Goal: Find specific page/section: Find specific page/section

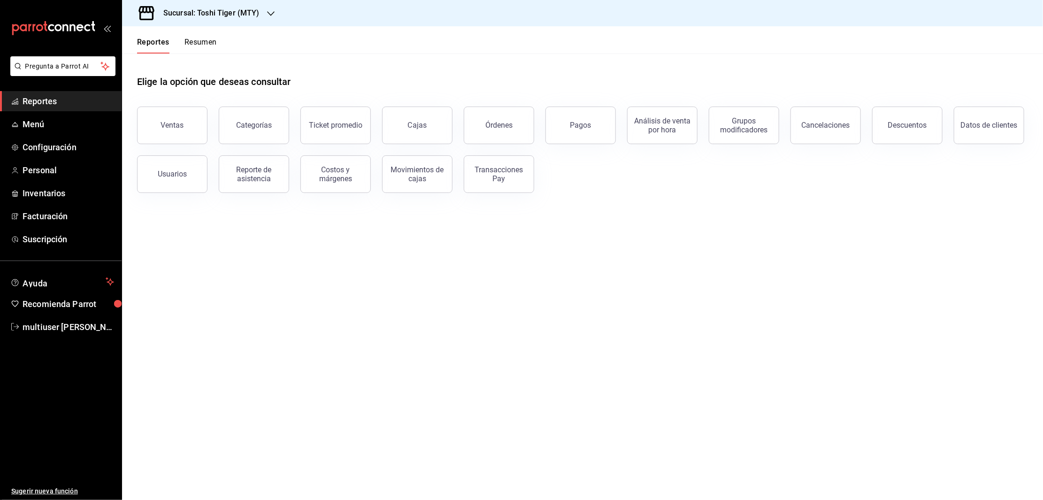
click at [193, 40] on button "Resumen" at bounding box center [201, 46] width 32 height 16
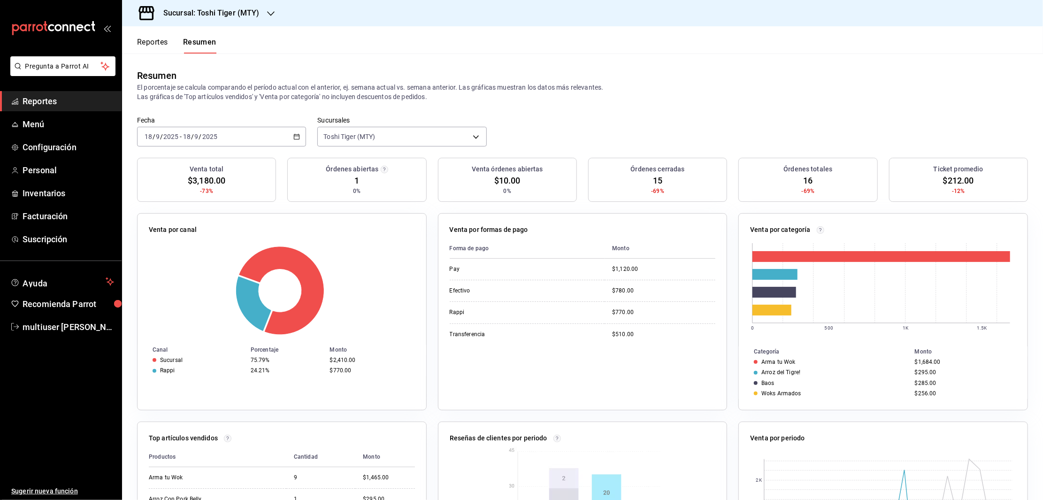
click at [300, 138] on div "2025-09-18 18 / 9 / 2025 - 2025-09-18 18 / 9 / 2025" at bounding box center [221, 137] width 169 height 20
click at [177, 274] on span "Rango de fechas" at bounding box center [181, 271] width 73 height 10
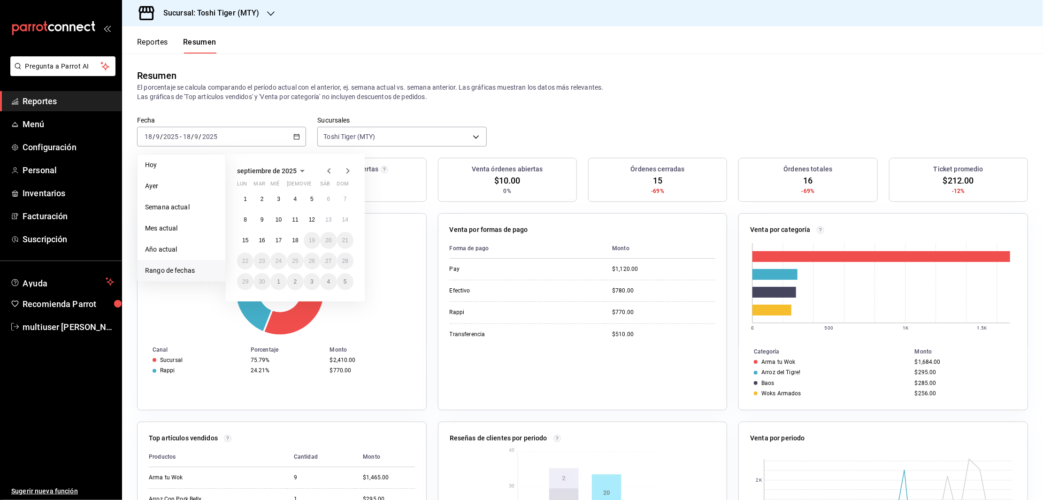
click at [328, 170] on icon "button" at bounding box center [328, 171] width 3 height 6
click at [241, 279] on button "25" at bounding box center [245, 281] width 16 height 17
click at [345, 284] on abbr "31" at bounding box center [345, 281] width 6 height 7
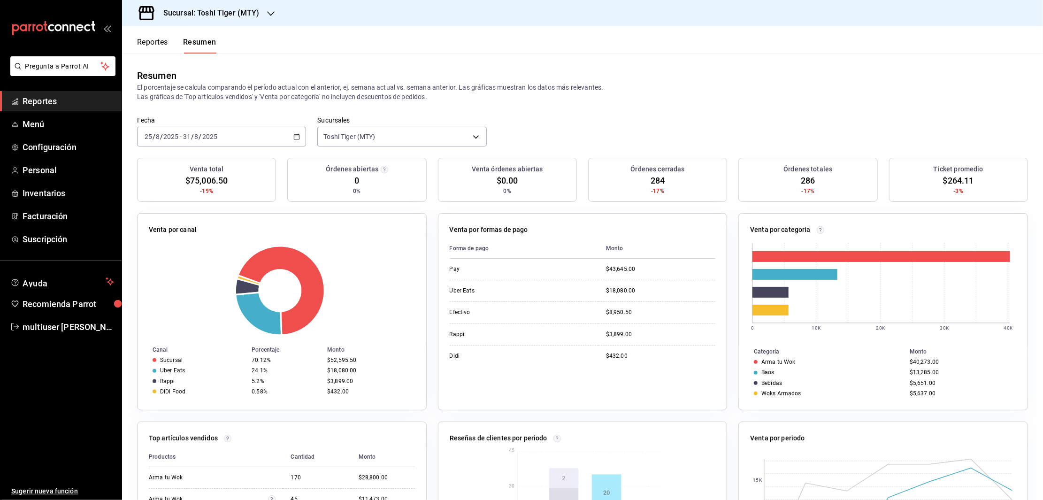
click at [231, 13] on h3 "Sucursal: Toshi Tiger (MTY)" at bounding box center [208, 13] width 104 height 11
click at [386, 42] on div at bounding box center [521, 250] width 1043 height 500
click at [295, 133] on icon "button" at bounding box center [296, 136] width 7 height 7
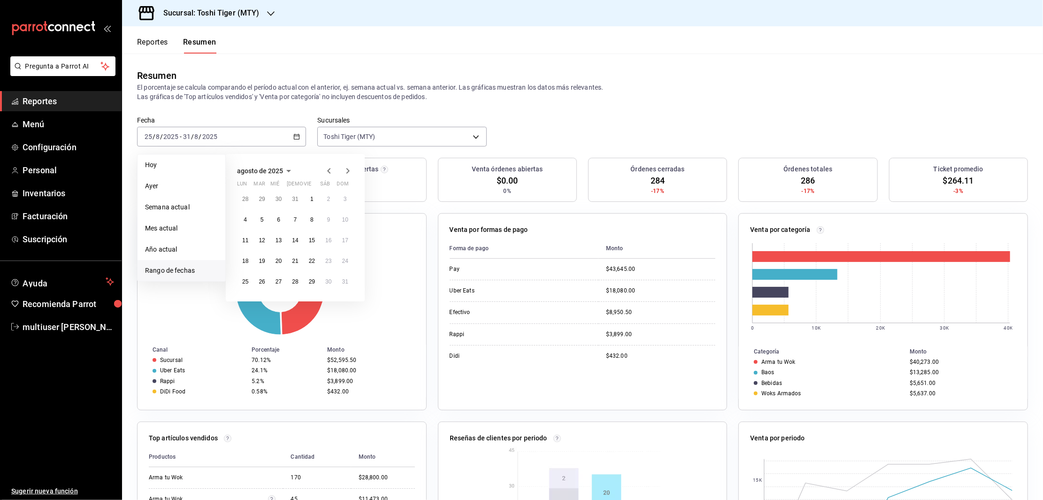
click at [349, 169] on icon "button" at bounding box center [347, 170] width 11 height 11
click at [247, 214] on button "8" at bounding box center [245, 219] width 16 height 17
click at [346, 218] on abbr "14" at bounding box center [345, 219] width 6 height 7
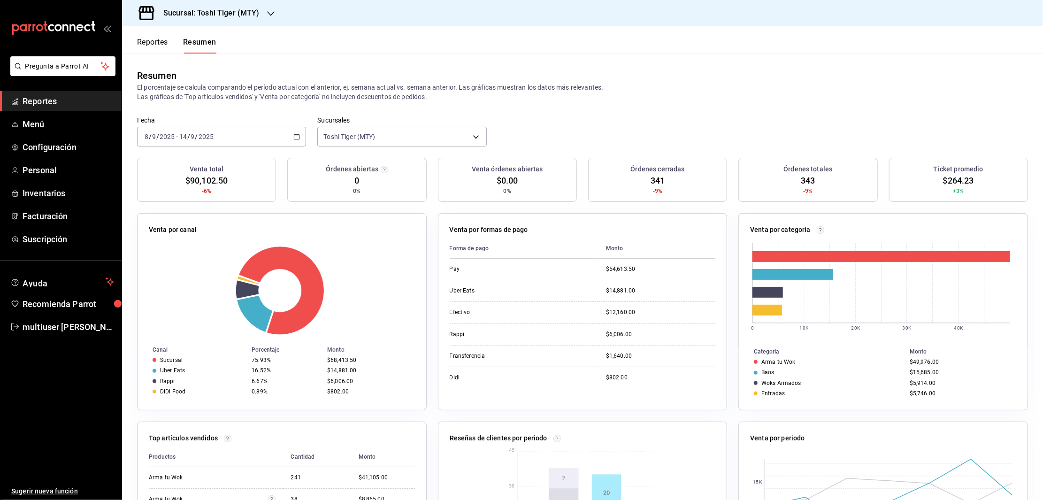
click at [231, 10] on h3 "Sucursal: Toshi Tiger (MTY)" at bounding box center [208, 13] width 104 height 11
click at [198, 29] on nav "Tadaima Ramen House (MTY) Toshi Tiger (MTY)" at bounding box center [192, 51] width 141 height 50
click at [197, 36] on span "Tadaima Ramen House (MTY)" at bounding box center [175, 41] width 91 height 10
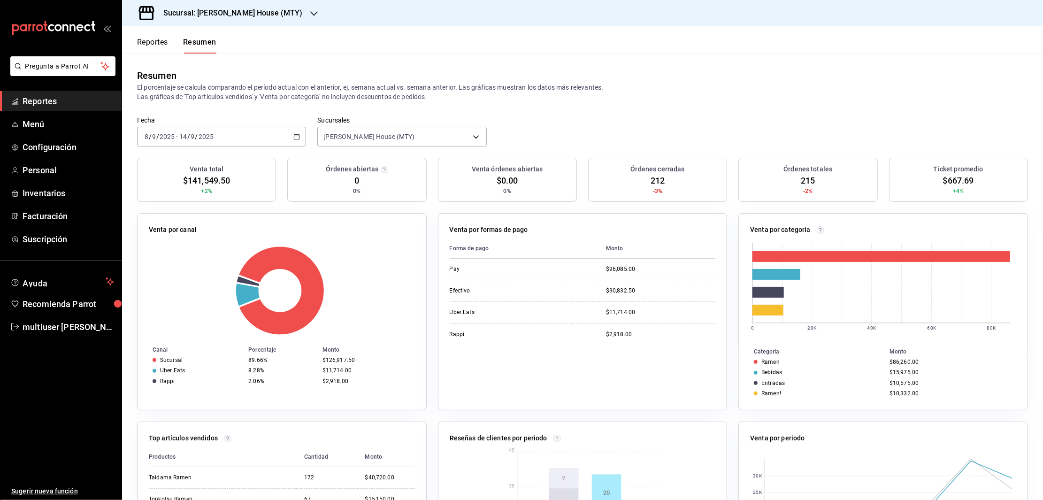
click at [295, 133] on icon "button" at bounding box center [296, 136] width 7 height 7
click at [164, 269] on span "Rango de fechas" at bounding box center [181, 271] width 73 height 10
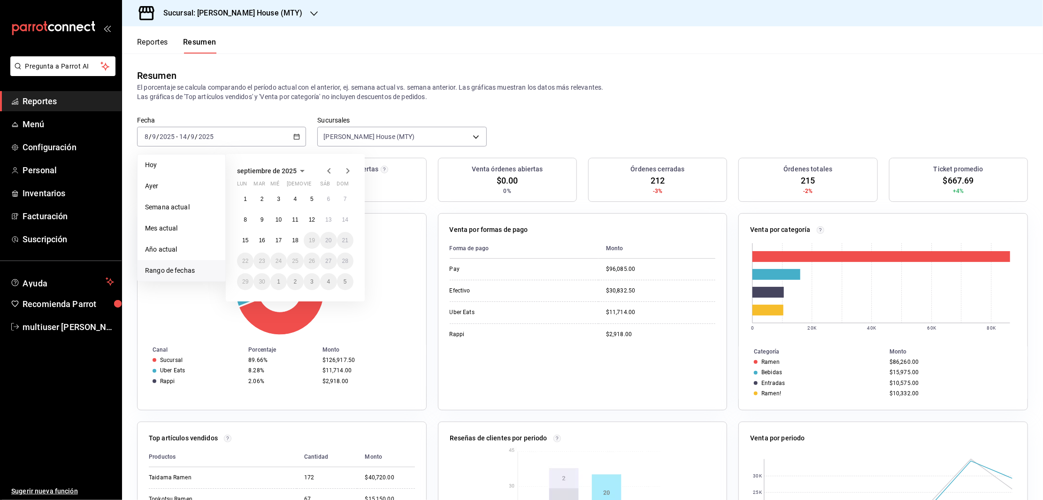
click at [330, 166] on icon "button" at bounding box center [328, 170] width 11 height 11
click at [246, 218] on abbr "2" at bounding box center [245, 219] width 3 height 7
click at [341, 216] on button "8" at bounding box center [345, 219] width 16 height 17
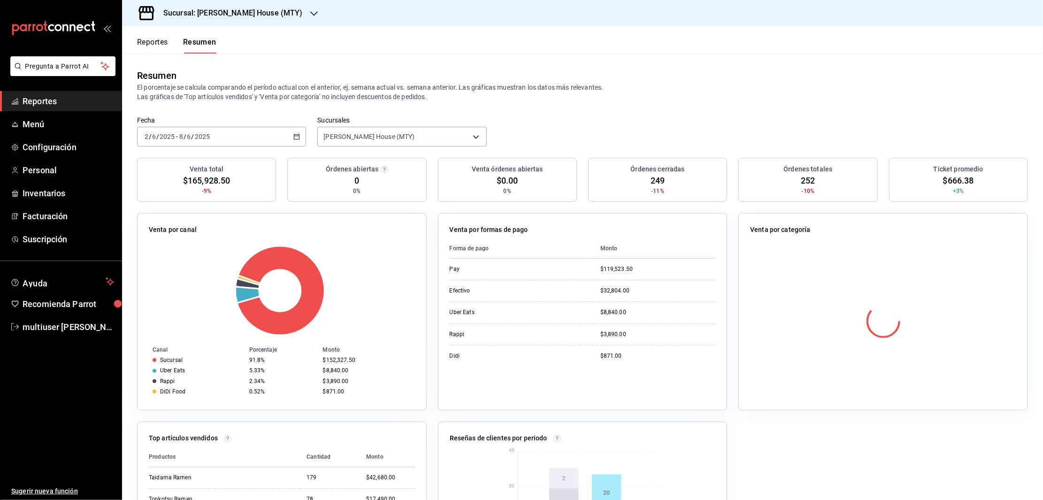
click at [229, 14] on h3 "Sucursal: Tadaima Ramen House (MTY)" at bounding box center [229, 13] width 147 height 11
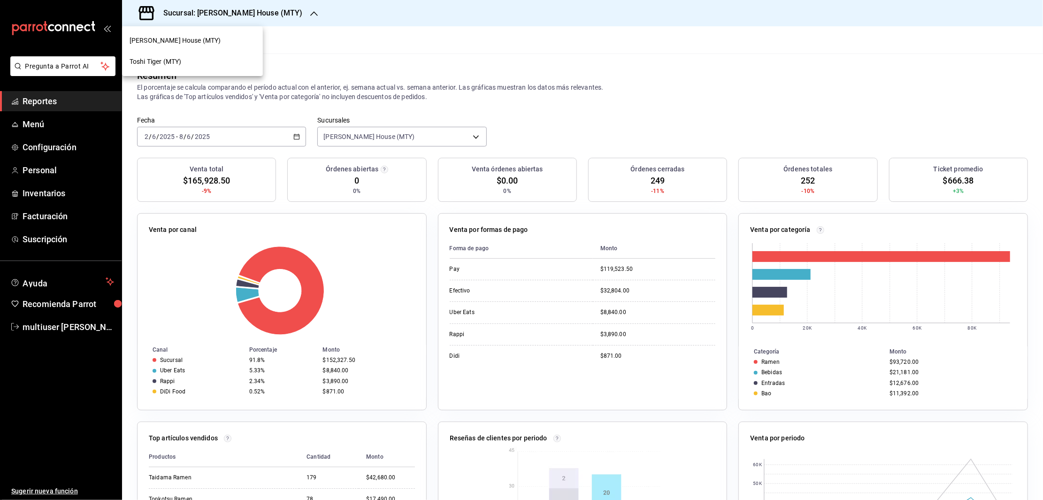
click at [180, 55] on div "Toshi Tiger (MTY)" at bounding box center [192, 61] width 141 height 21
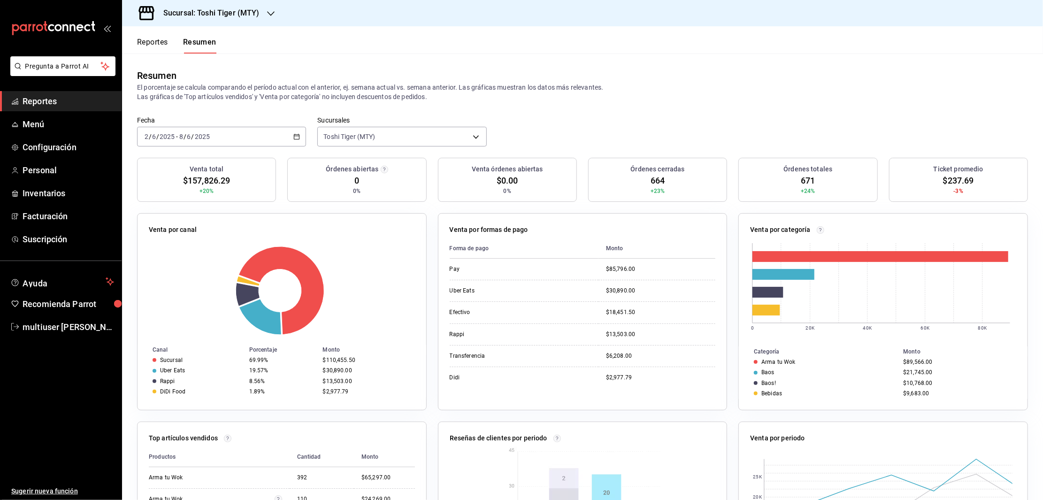
click at [293, 139] on icon "button" at bounding box center [296, 136] width 7 height 7
click at [183, 264] on li "Rango de fechas" at bounding box center [182, 270] width 88 height 21
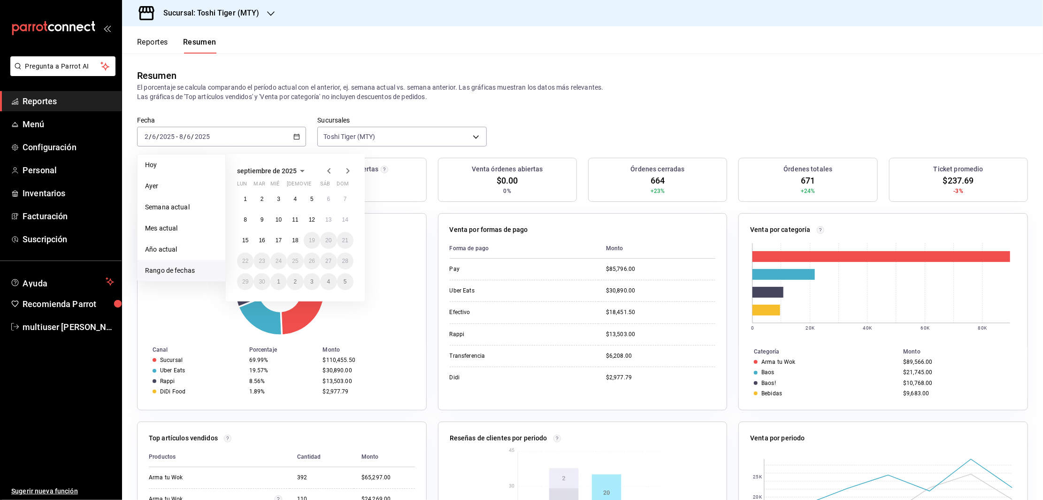
click at [328, 171] on icon "button" at bounding box center [328, 171] width 3 height 6
click at [243, 240] on button "9" at bounding box center [245, 240] width 16 height 17
click at [343, 237] on abbr "15" at bounding box center [345, 240] width 6 height 7
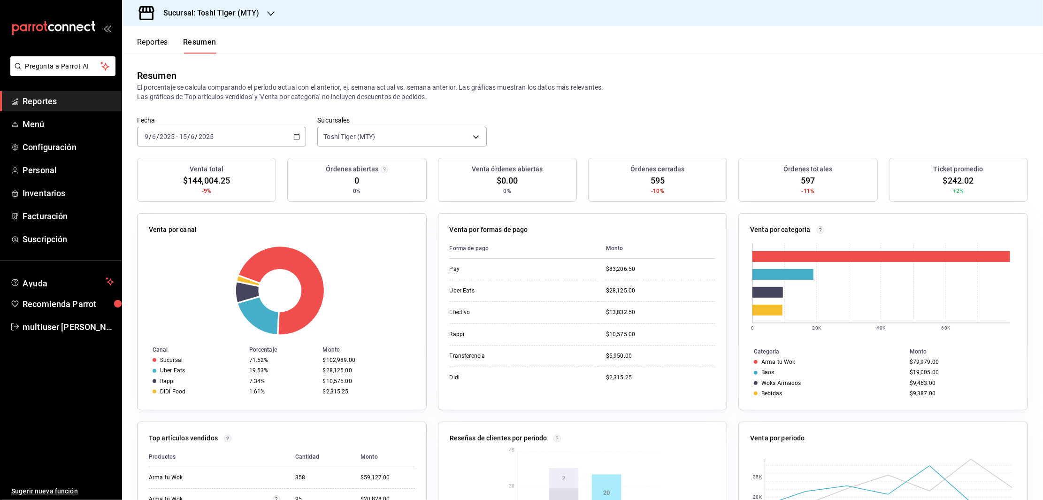
click at [327, 38] on header "Reportes Resumen" at bounding box center [582, 39] width 921 height 27
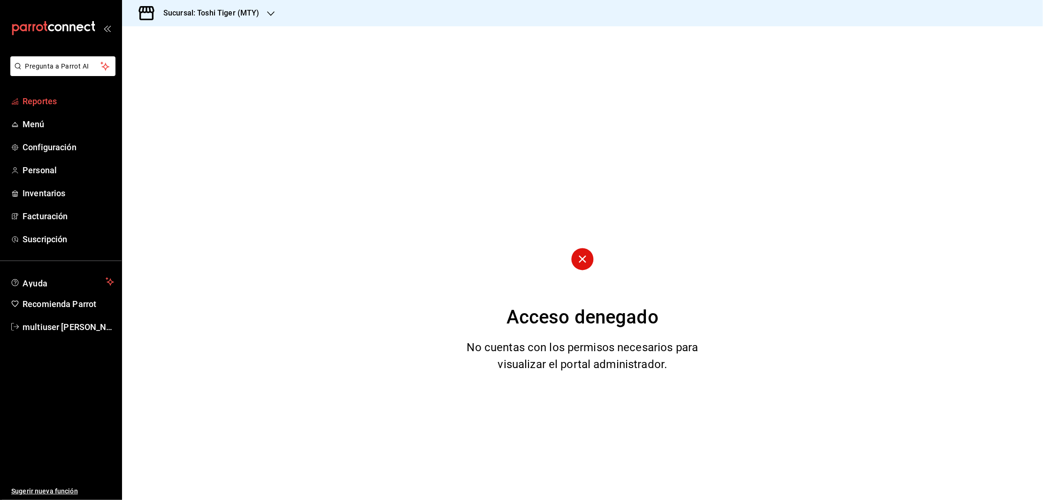
click at [26, 98] on span "Reportes" at bounding box center [69, 101] width 92 height 13
click at [58, 101] on span "Reportes" at bounding box center [69, 101] width 92 height 13
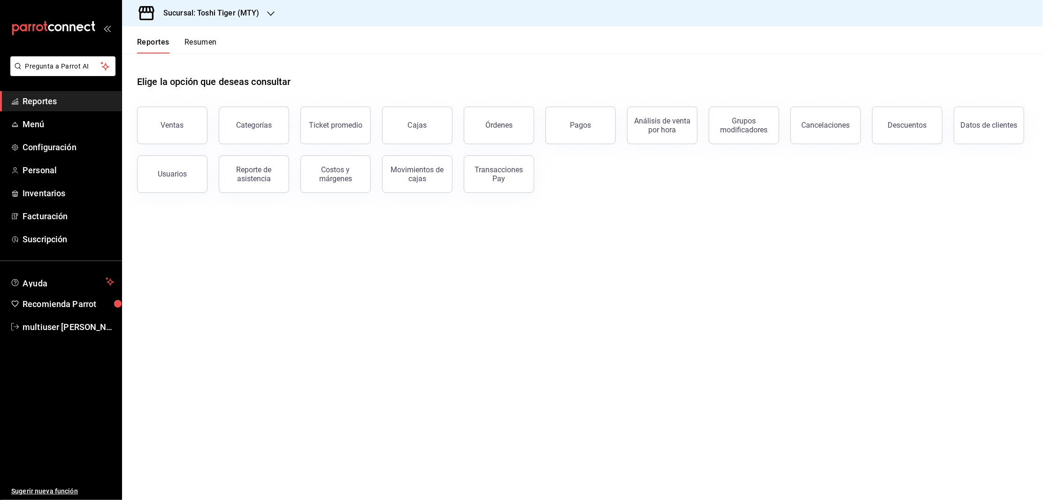
click at [42, 96] on span "Reportes" at bounding box center [69, 101] width 92 height 13
